Goal: Find contact information: Find contact information

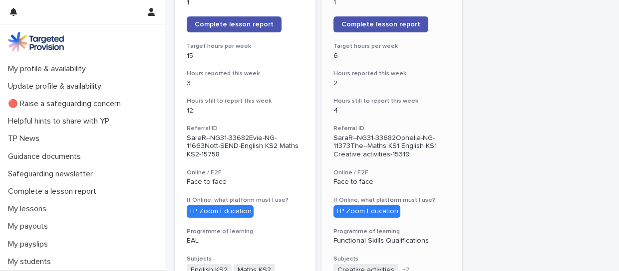
scroll to position [219, 0]
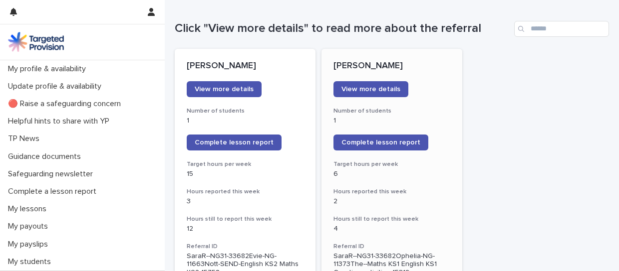
scroll to position [98, 0]
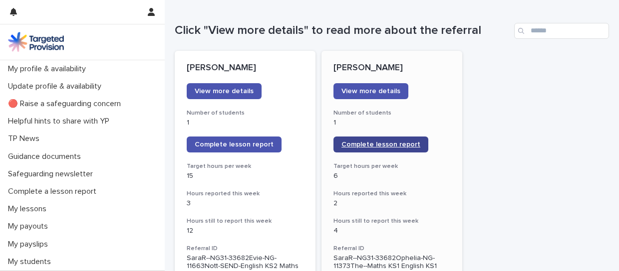
click at [375, 142] on span "Complete lesson report" at bounding box center [380, 144] width 79 height 7
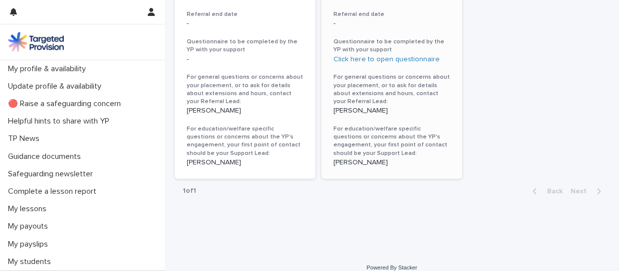
scroll to position [674, 0]
click at [349, 161] on p "[PERSON_NAME]" at bounding box center [391, 162] width 117 height 8
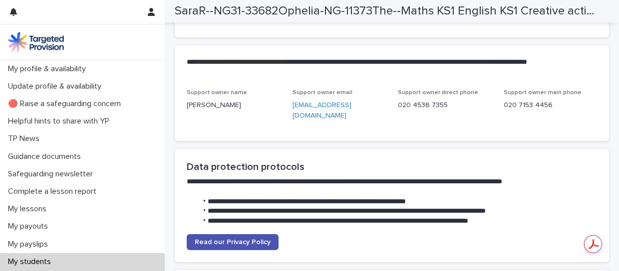
scroll to position [2606, 0]
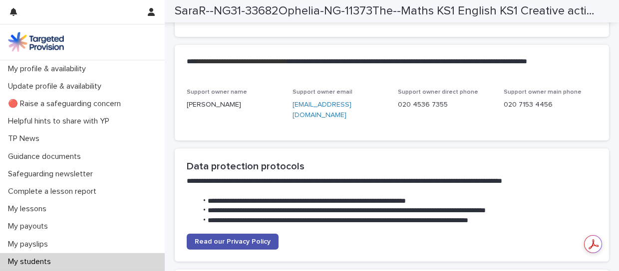
drag, startPoint x: 314, startPoint y: 177, endPoint x: 289, endPoint y: 167, distance: 27.1
click at [289, 129] on div "Support owner name Hannah Chapman Support owner email hchapman@targetedprovisio…" at bounding box center [392, 109] width 410 height 40
copy link "hchapman@targetedprovision.com"
